Goal: Transaction & Acquisition: Purchase product/service

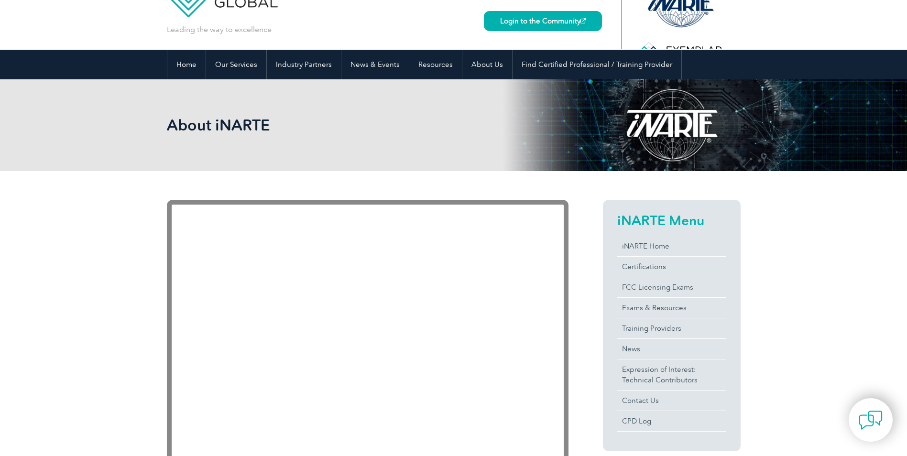
scroll to position [96, 0]
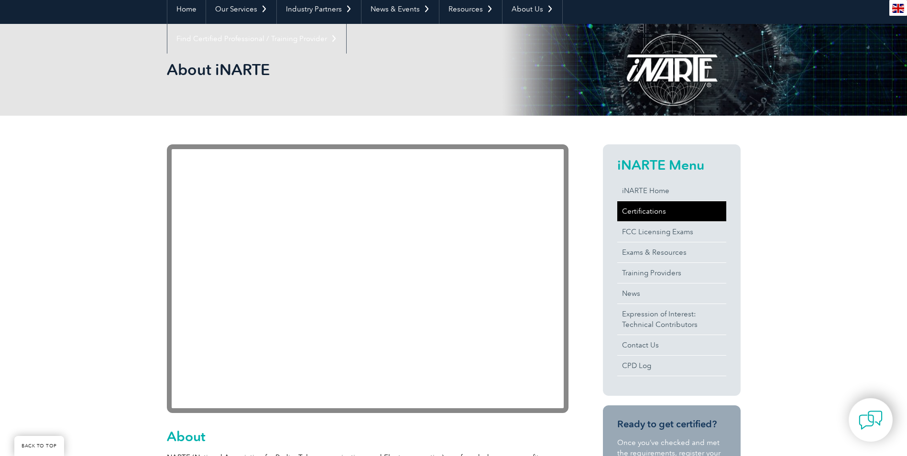
click at [647, 219] on link "Certifications" at bounding box center [672, 211] width 109 height 20
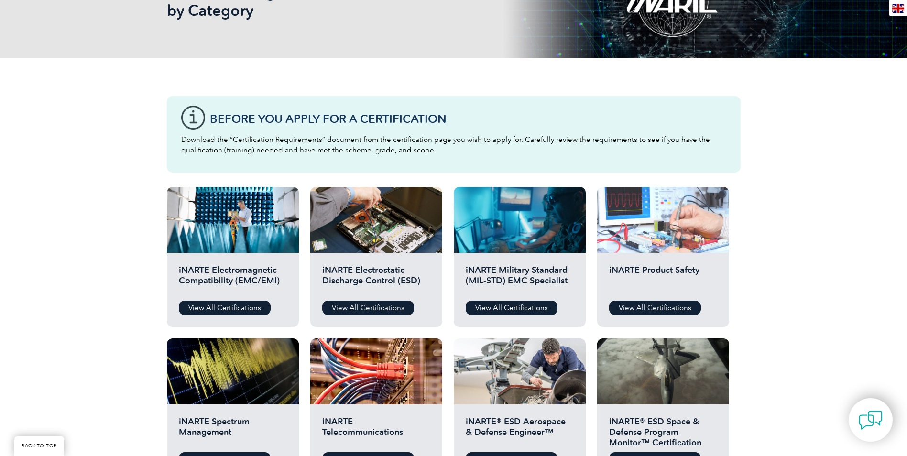
scroll to position [191, 0]
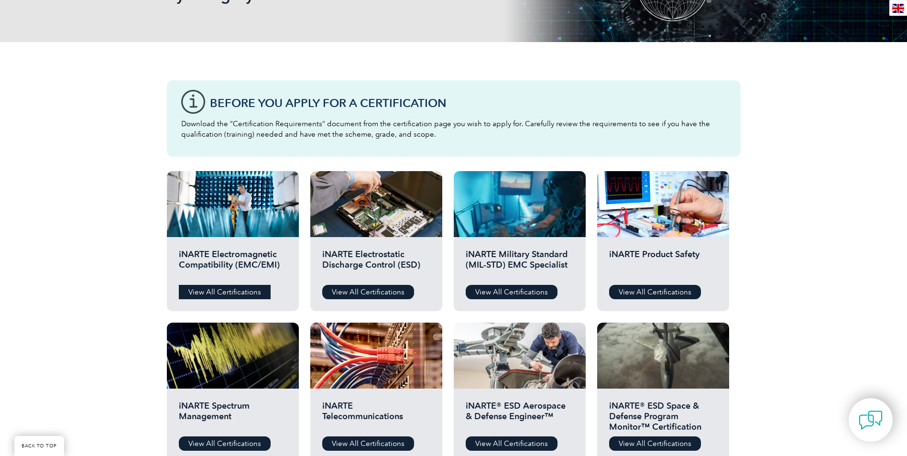
click at [223, 295] on link "View All Certifications" at bounding box center [225, 292] width 92 height 14
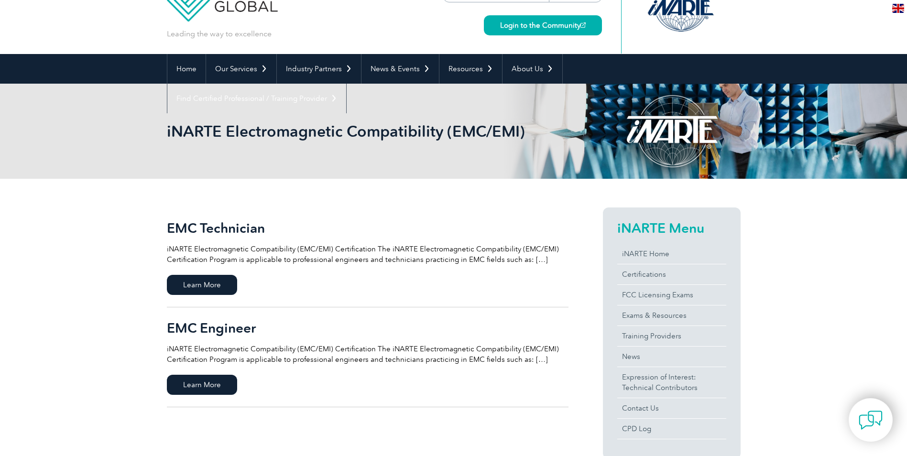
scroll to position [144, 0]
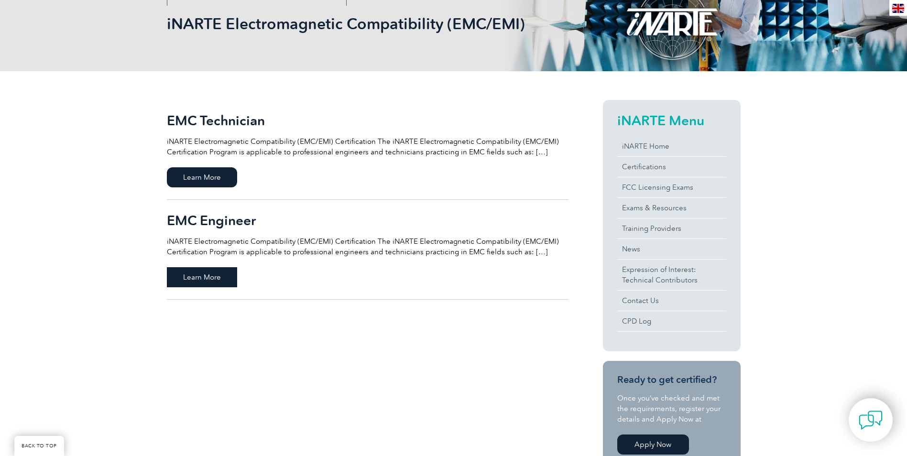
click at [197, 279] on span "Learn More" at bounding box center [202, 277] width 70 height 20
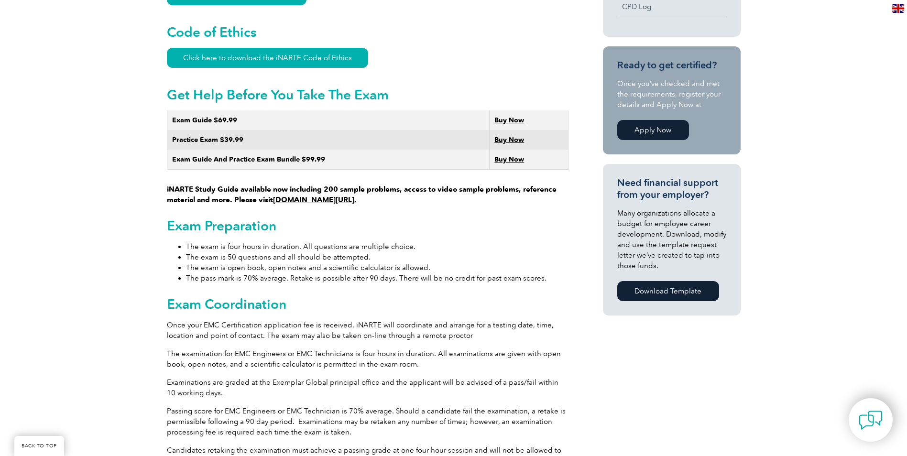
scroll to position [574, 0]
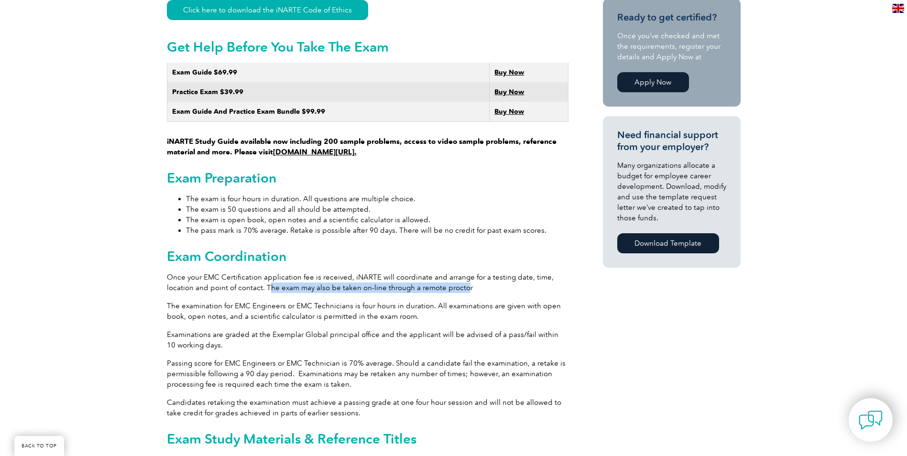
drag, startPoint x: 460, startPoint y: 275, endPoint x: 266, endPoint y: 277, distance: 193.8
click at [266, 277] on p "Once your EMC Certification application fee is received, iNARTE will coordinate…" at bounding box center [368, 282] width 402 height 21
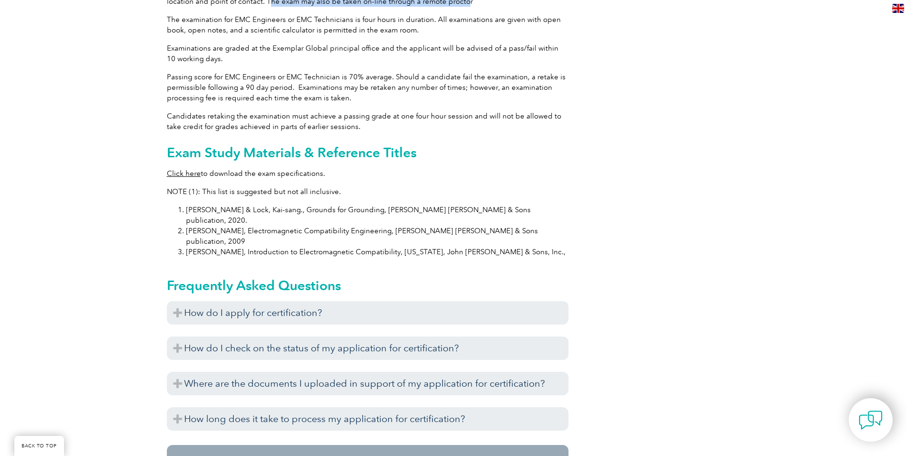
scroll to position [861, 0]
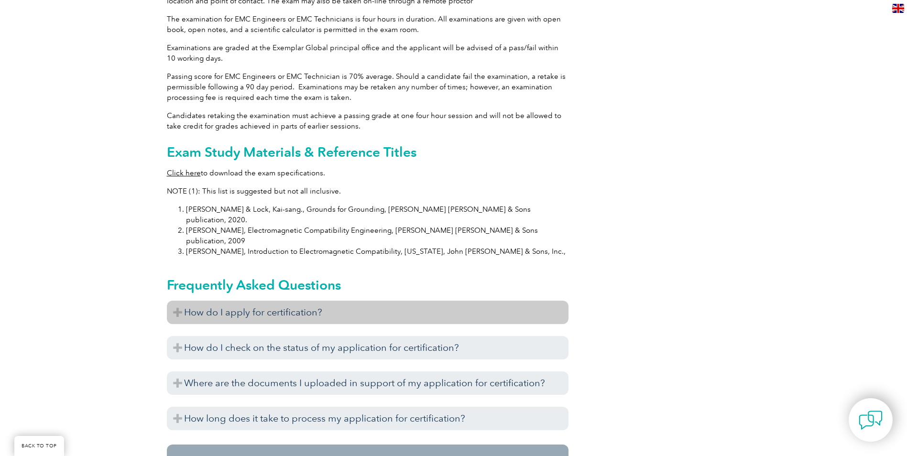
click at [176, 301] on h3 "How do I apply for certification?" at bounding box center [368, 312] width 402 height 23
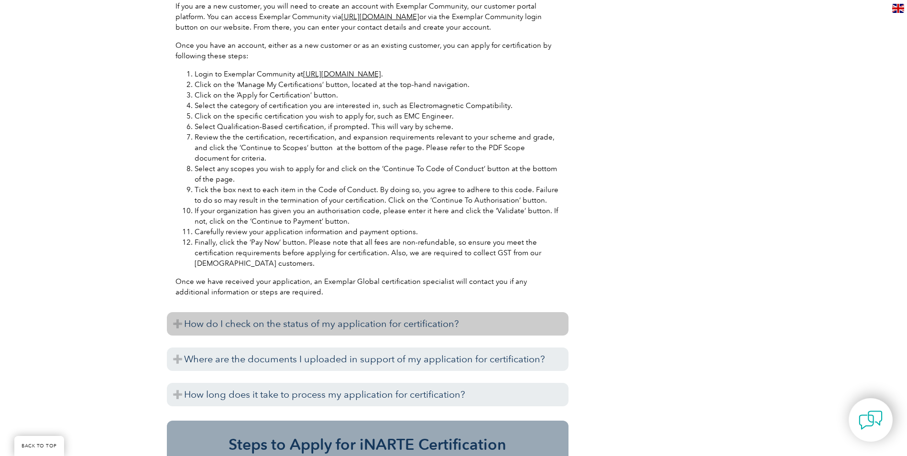
scroll to position [1292, 0]
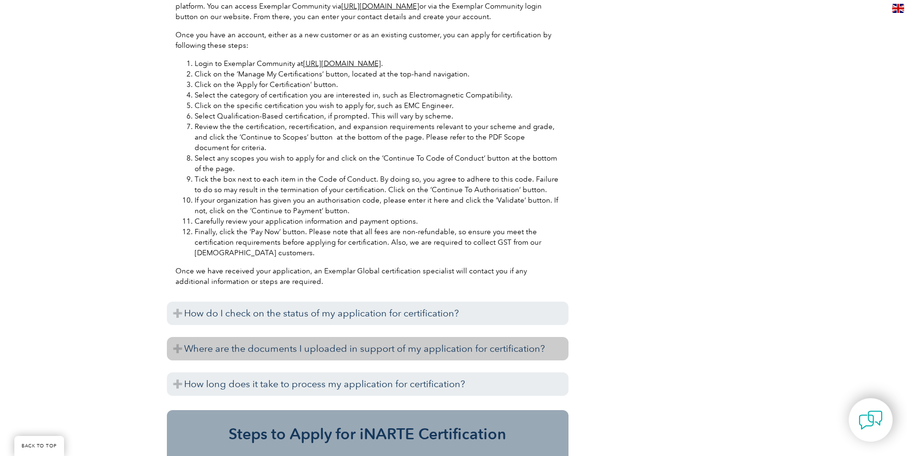
click at [184, 337] on h3 "Where are the documents I uploaded in support of my application for certificati…" at bounding box center [368, 348] width 402 height 23
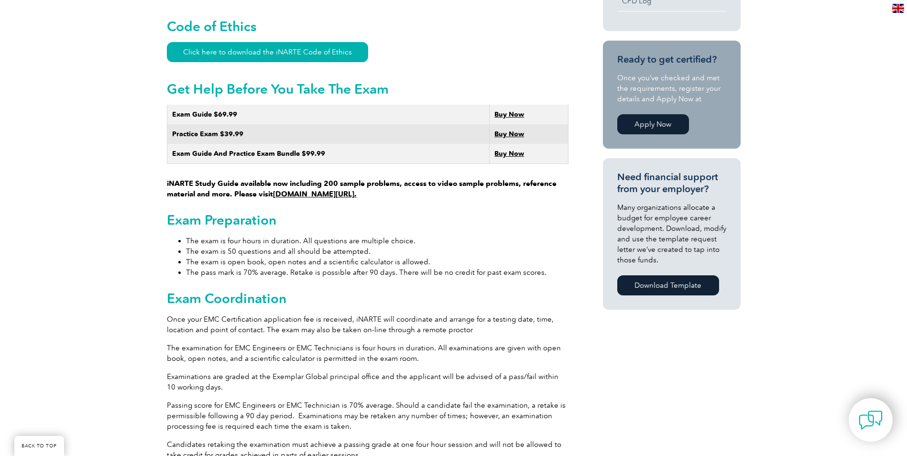
scroll to position [526, 0]
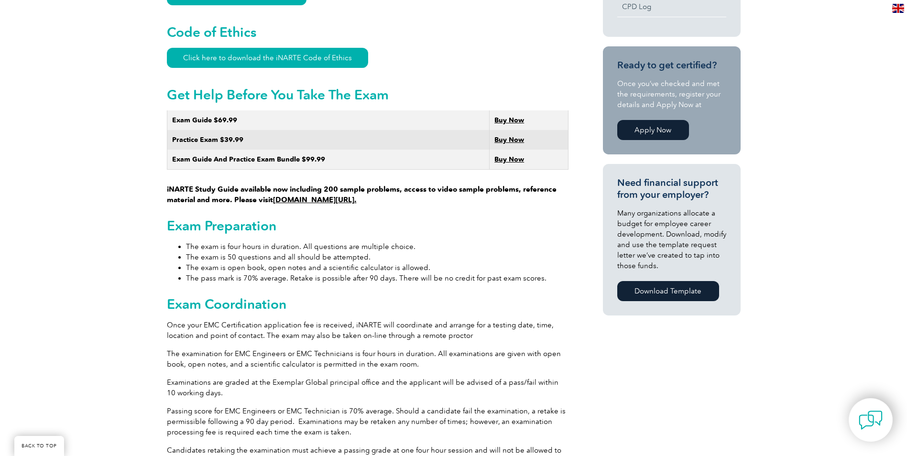
click at [495, 136] on strong "Buy Now" at bounding box center [510, 140] width 30 height 8
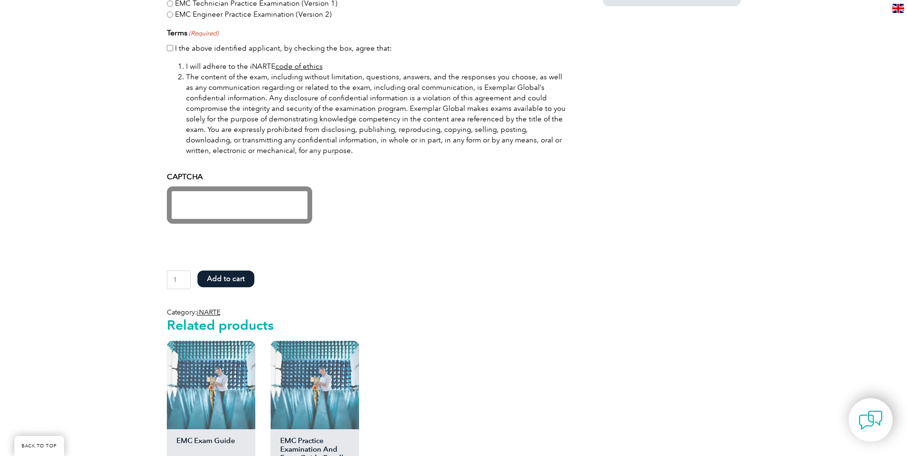
scroll to position [670, 0]
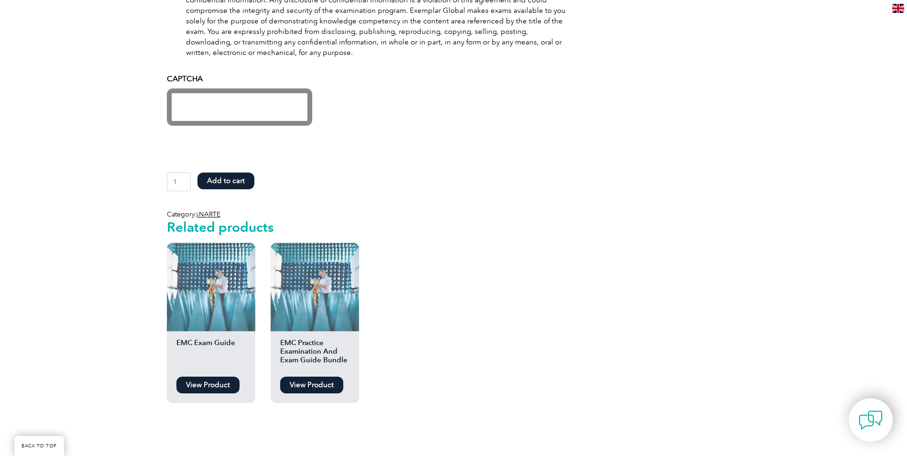
click at [216, 387] on link "View Product" at bounding box center [208, 385] width 63 height 17
